Goal: Information Seeking & Learning: Learn about a topic

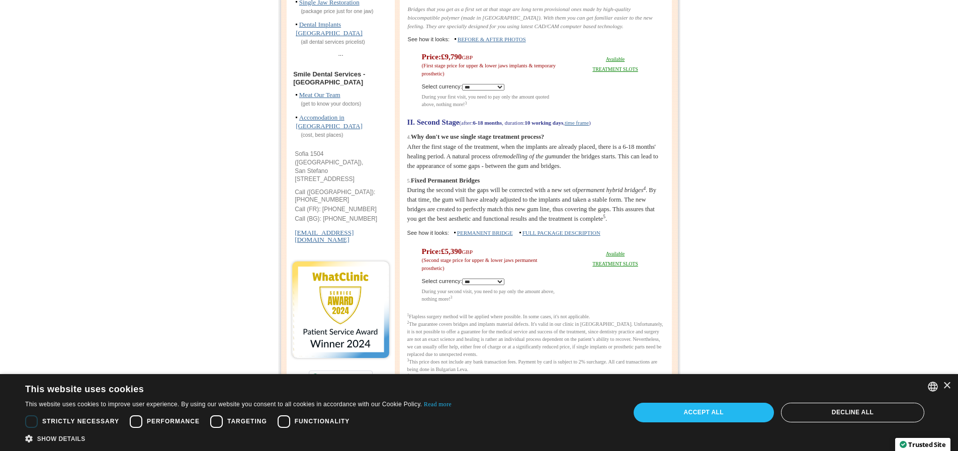
scroll to position [327, 0]
click at [518, 41] on link "BEFORE & AFTER PHOTOS" at bounding box center [492, 38] width 68 height 6
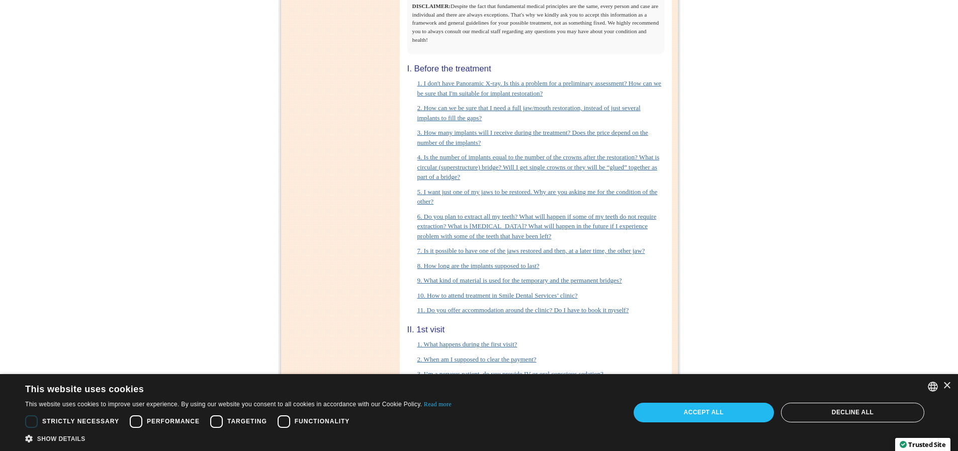
scroll to position [4439, 0]
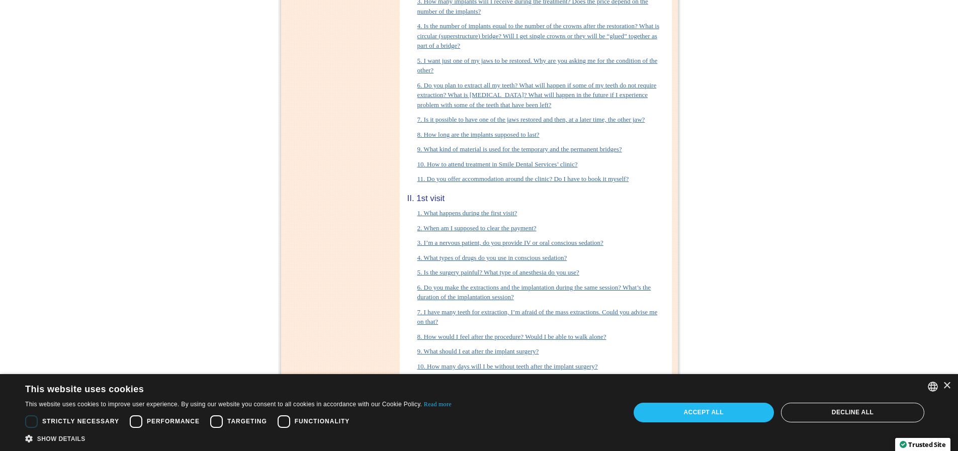
click at [508, 15] on link "3. How many implants will I receive during the treatment? Does the price depend…" at bounding box center [532, 6] width 231 height 18
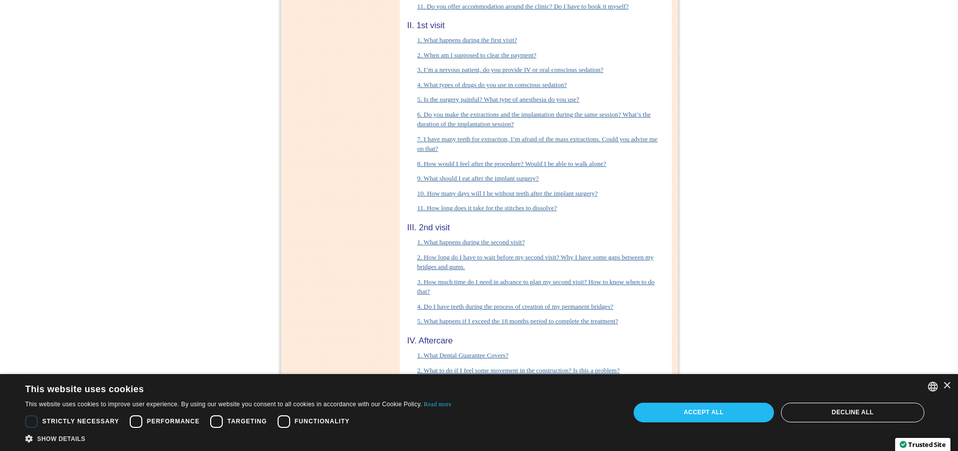
scroll to position [5061, 0]
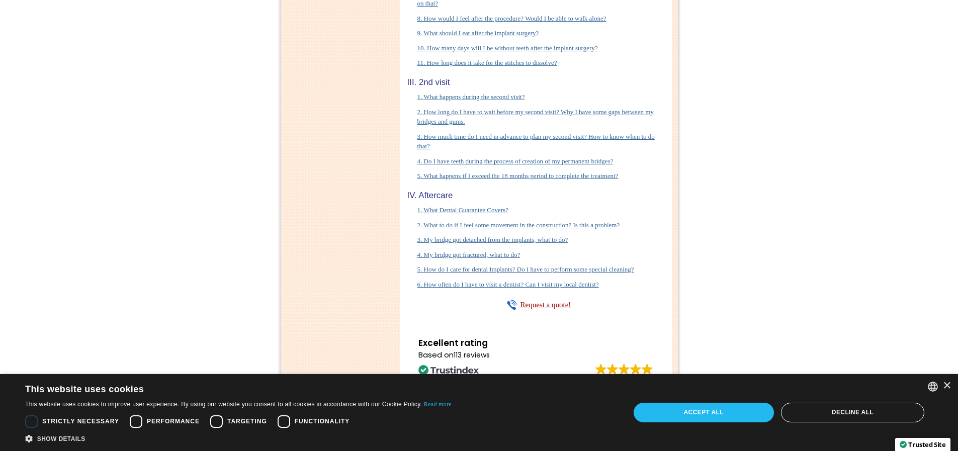
scroll to position [5307, 0]
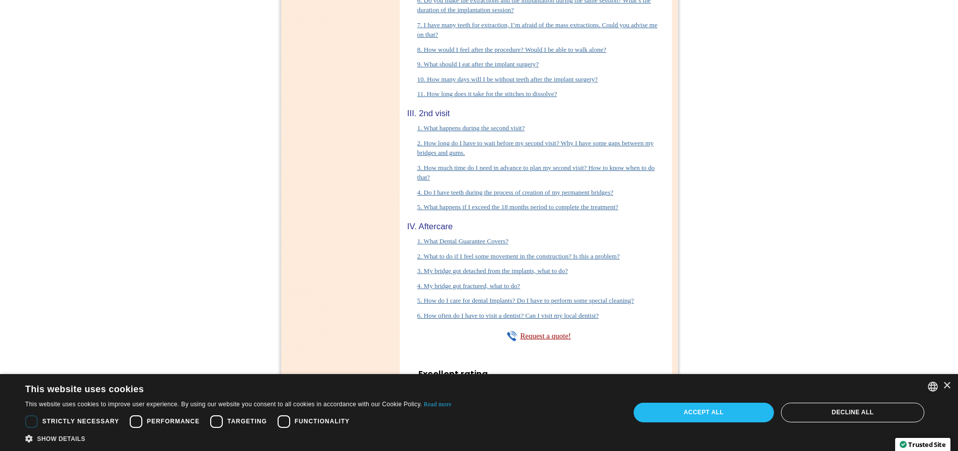
scroll to position [5310, 0]
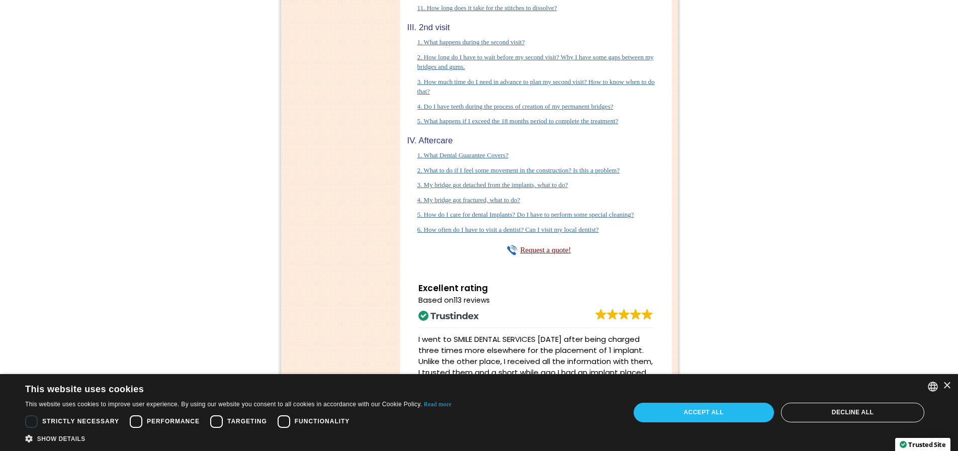
scroll to position [5448, 0]
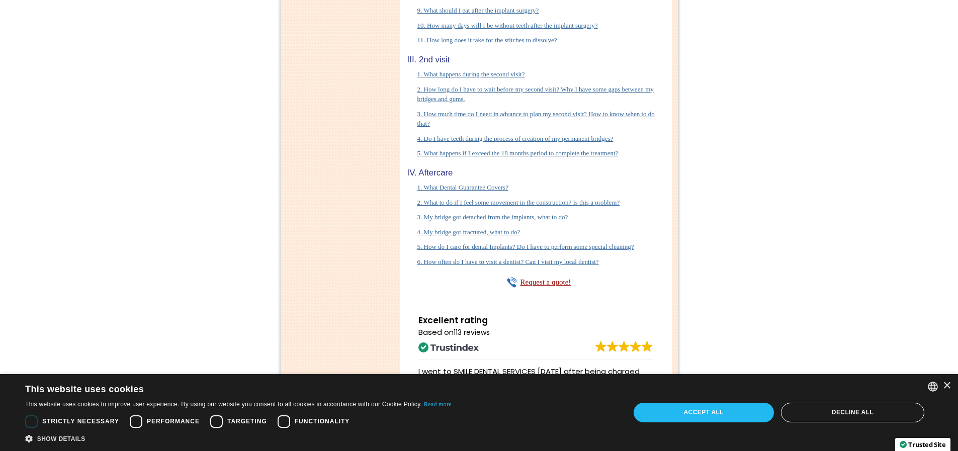
scroll to position [5455, 0]
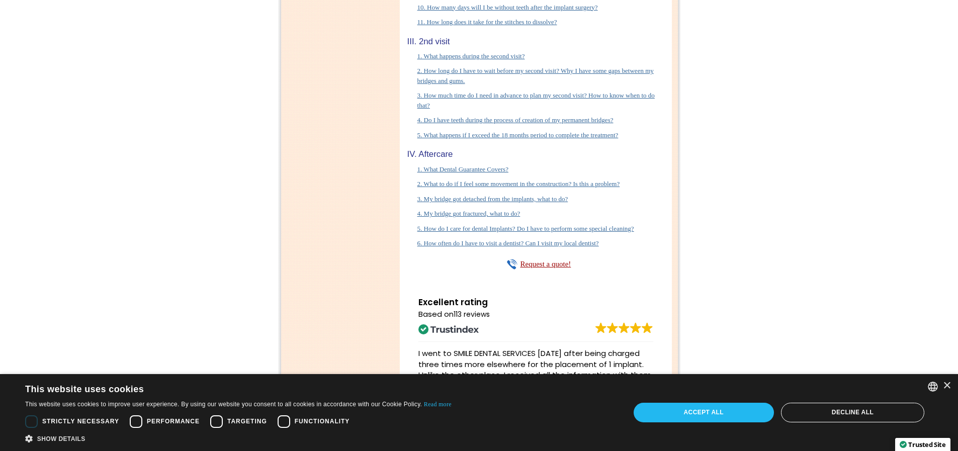
scroll to position [5491, 0]
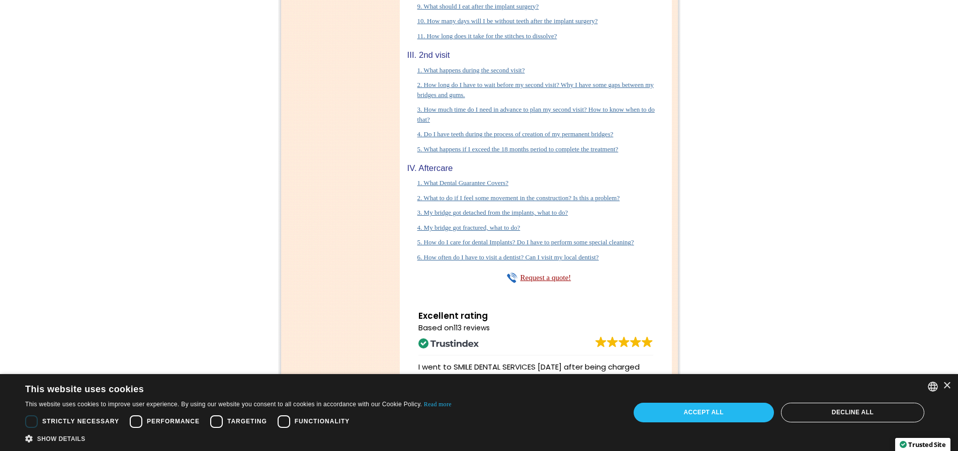
scroll to position [5635, 0]
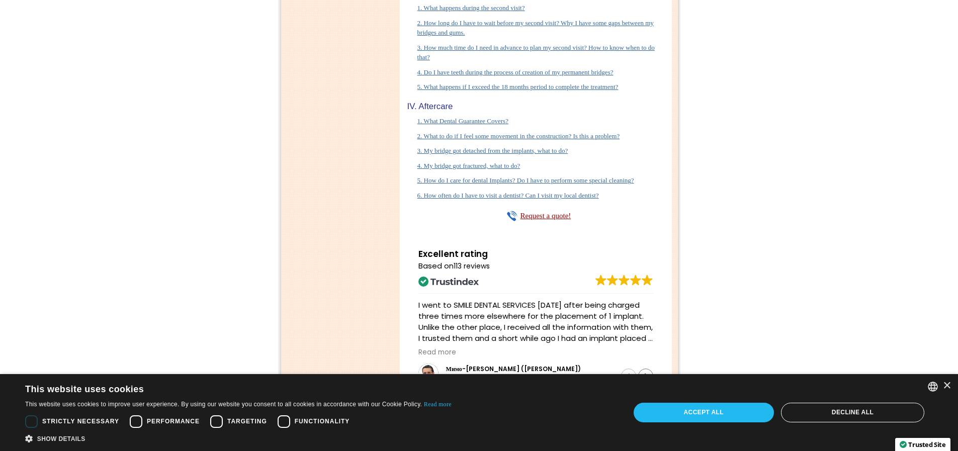
click at [525, 12] on link "1. What happens during the second visit?" at bounding box center [471, 8] width 108 height 8
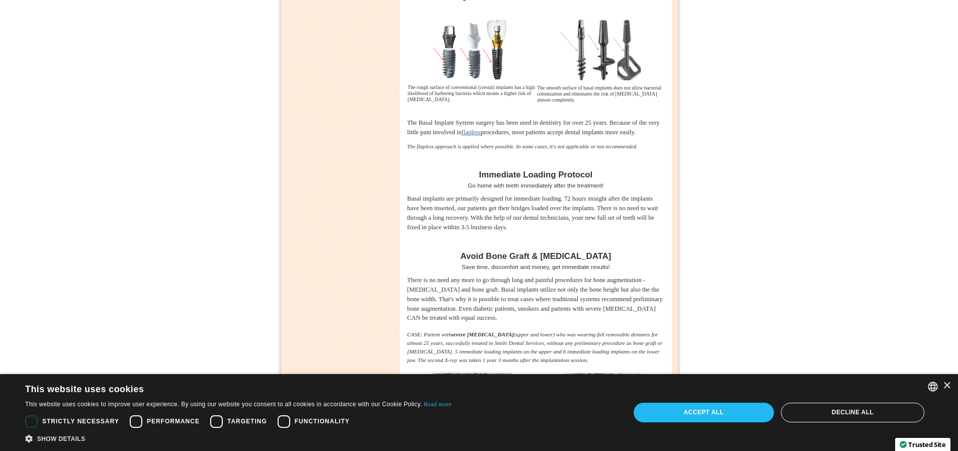
scroll to position [2152, 0]
